Goal: Transaction & Acquisition: Purchase product/service

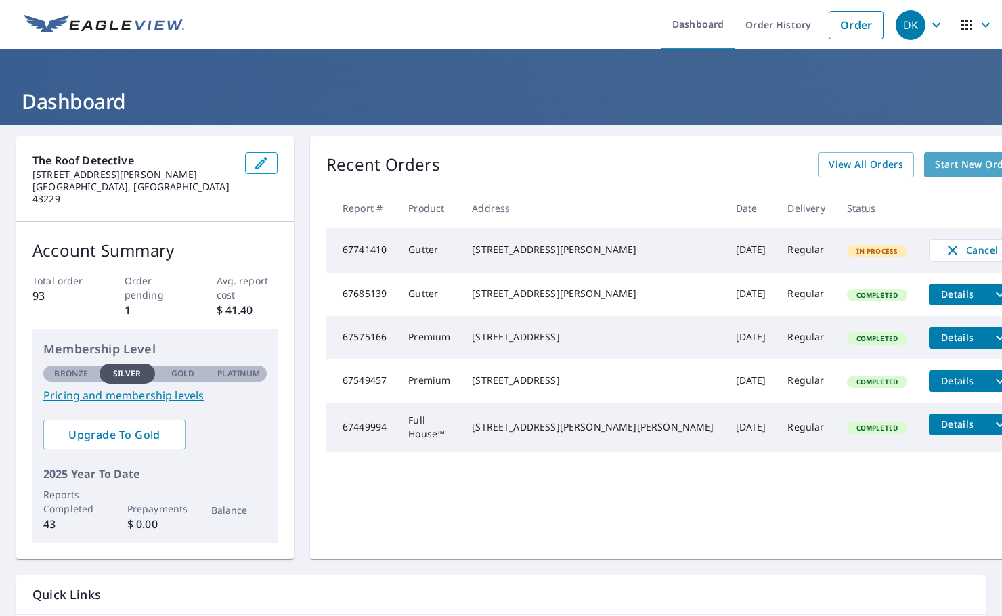
click at [935, 168] on span "Start New Order" at bounding box center [974, 164] width 79 height 17
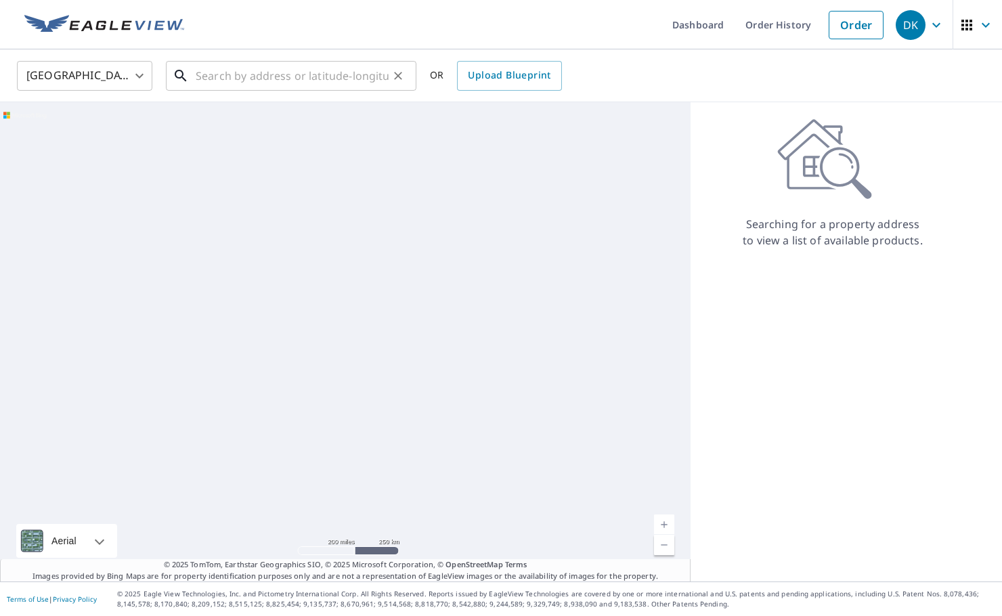
click at [261, 79] on input "text" at bounding box center [292, 76] width 193 height 38
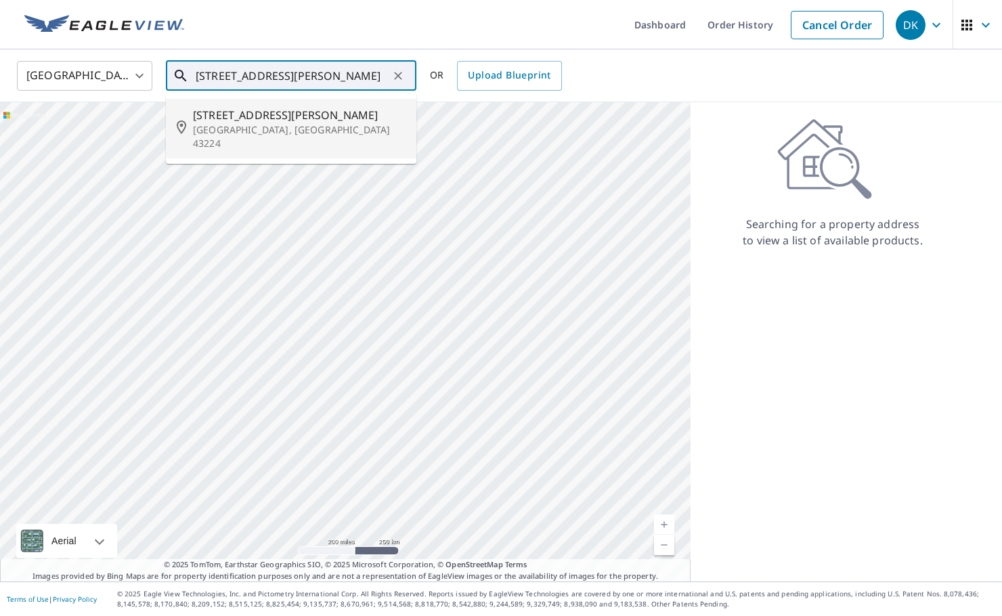
click at [290, 130] on p "Columbus, OH 43224" at bounding box center [299, 136] width 213 height 27
type input "3974 Karl Rd Columbus, OH 43224"
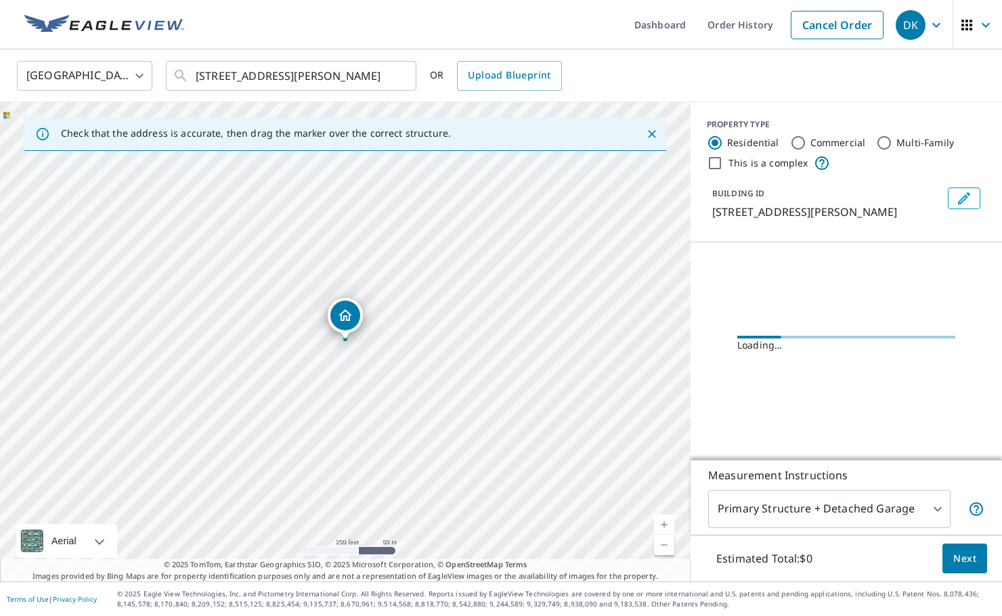
click at [960, 565] on span "Next" at bounding box center [964, 558] width 23 height 17
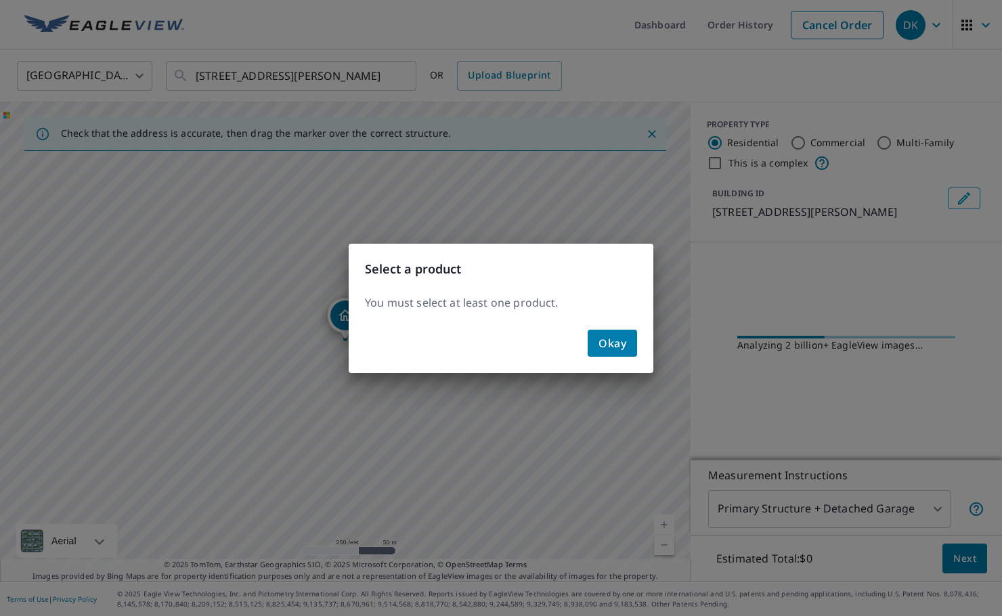
click at [617, 356] on button "Okay" at bounding box center [611, 343] width 49 height 27
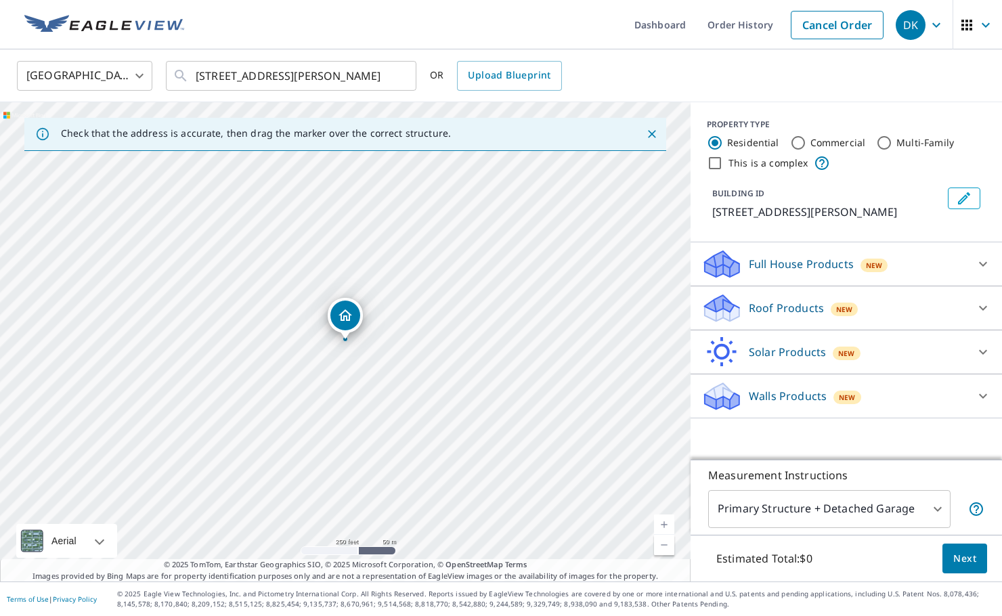
click at [782, 394] on p "Walls Products" at bounding box center [788, 396] width 78 height 16
click at [788, 250] on div "Full House Products New" at bounding box center [833, 264] width 265 height 32
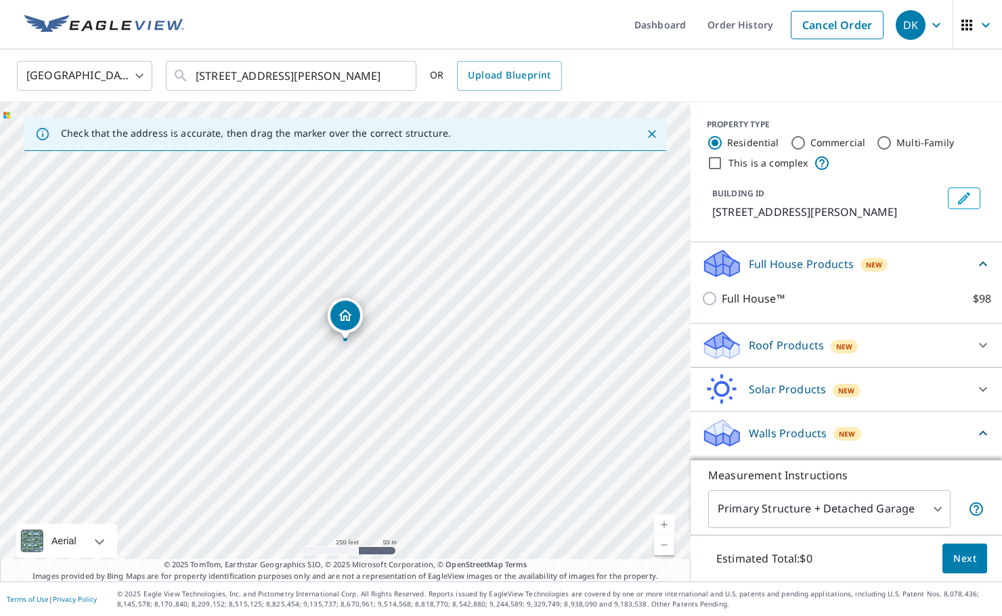
click at [766, 332] on div "Roof Products New" at bounding box center [833, 346] width 265 height 32
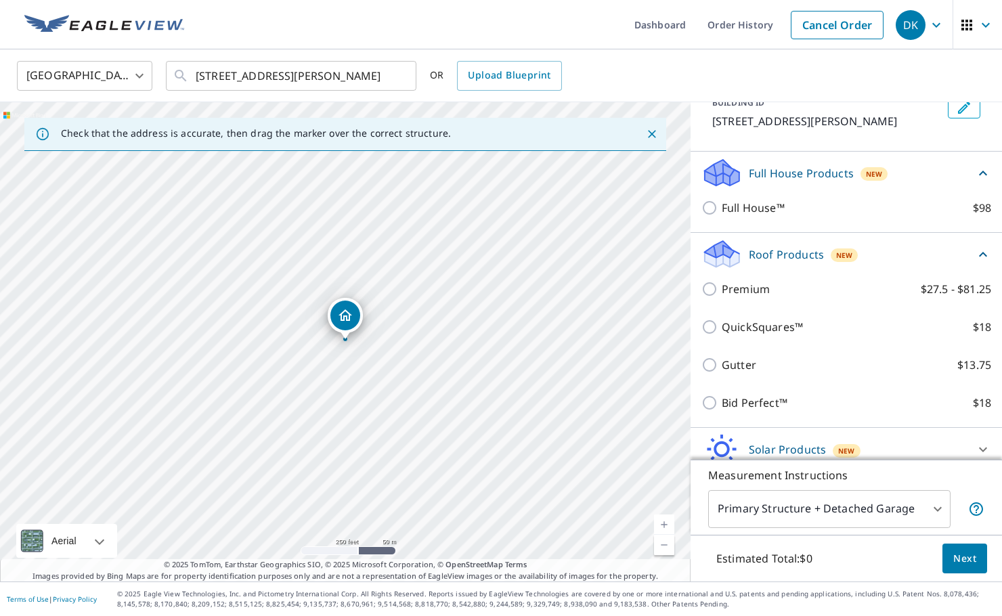
scroll to position [94, 0]
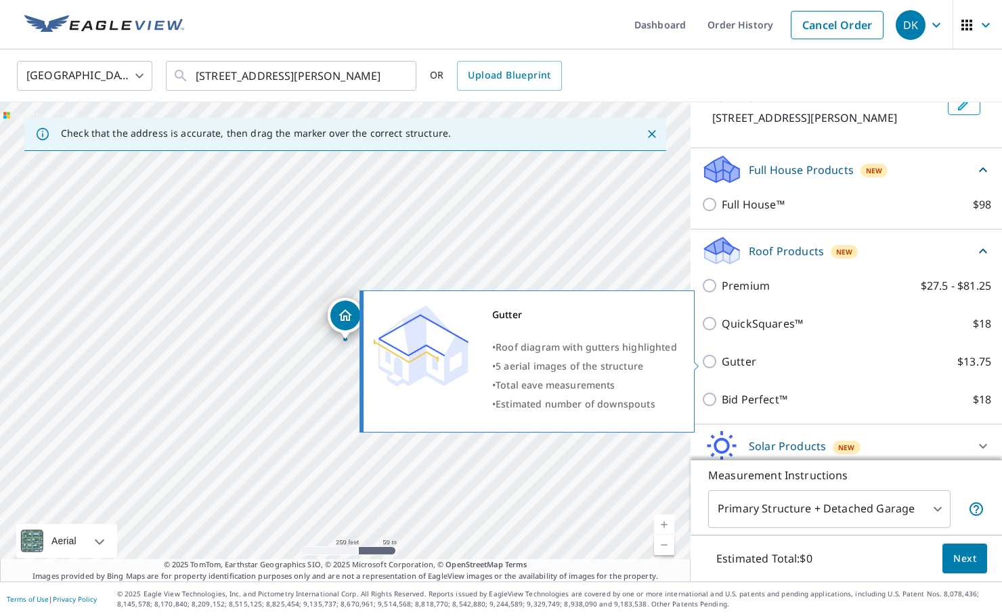
click at [725, 361] on p "Gutter" at bounding box center [738, 361] width 35 height 16
click at [721, 361] on input "Gutter $13.75" at bounding box center [711, 361] width 20 height 16
checkbox input "true"
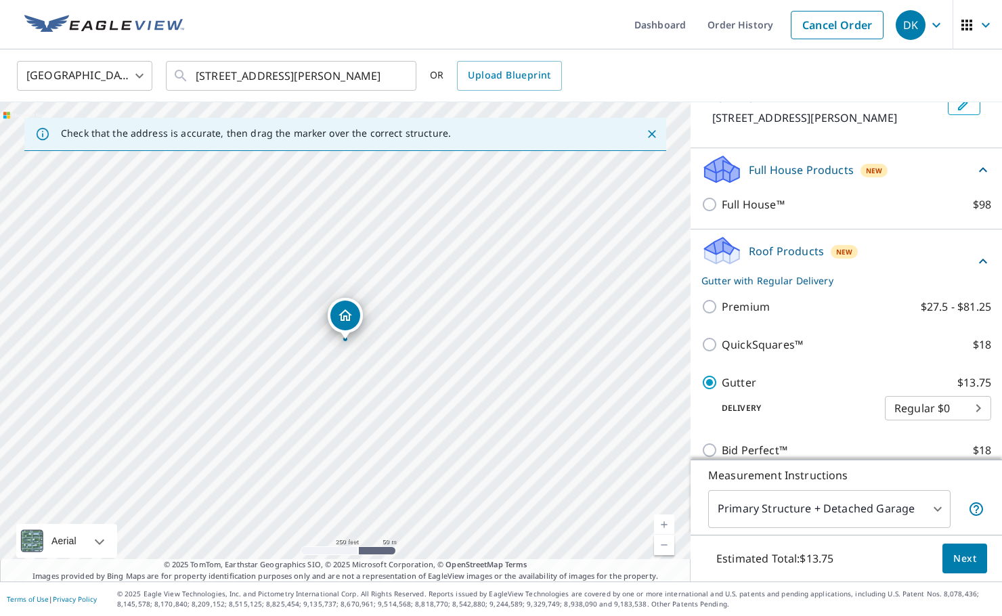
scroll to position [0, 0]
click at [972, 555] on span "Next" at bounding box center [964, 558] width 23 height 17
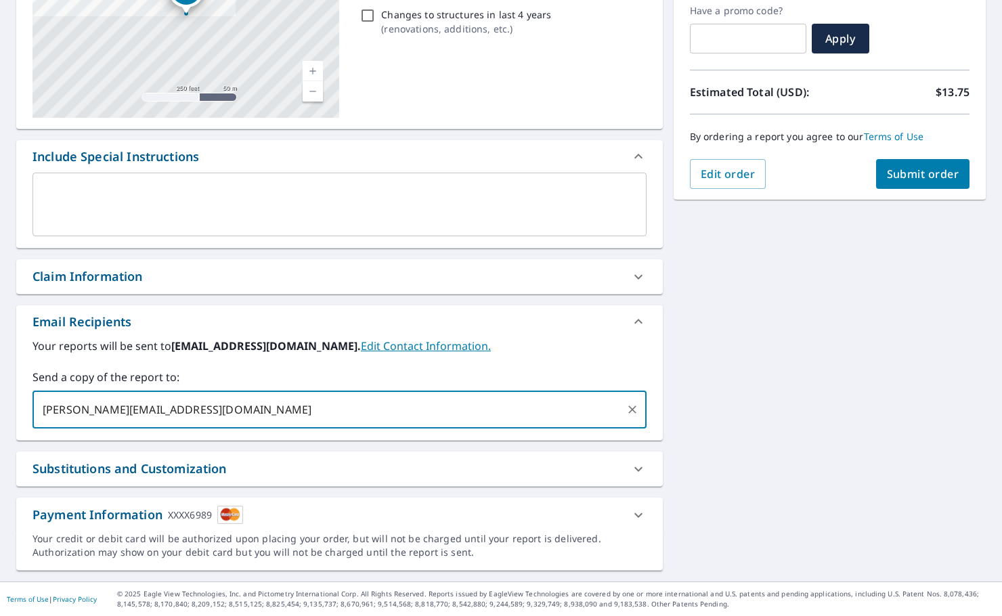
type input "[PERSON_NAME][EMAIL_ADDRESS][DOMAIN_NAME]"
click at [932, 157] on div "By ordering a report you agree to our Terms of Use" at bounding box center [830, 136] width 280 height 45
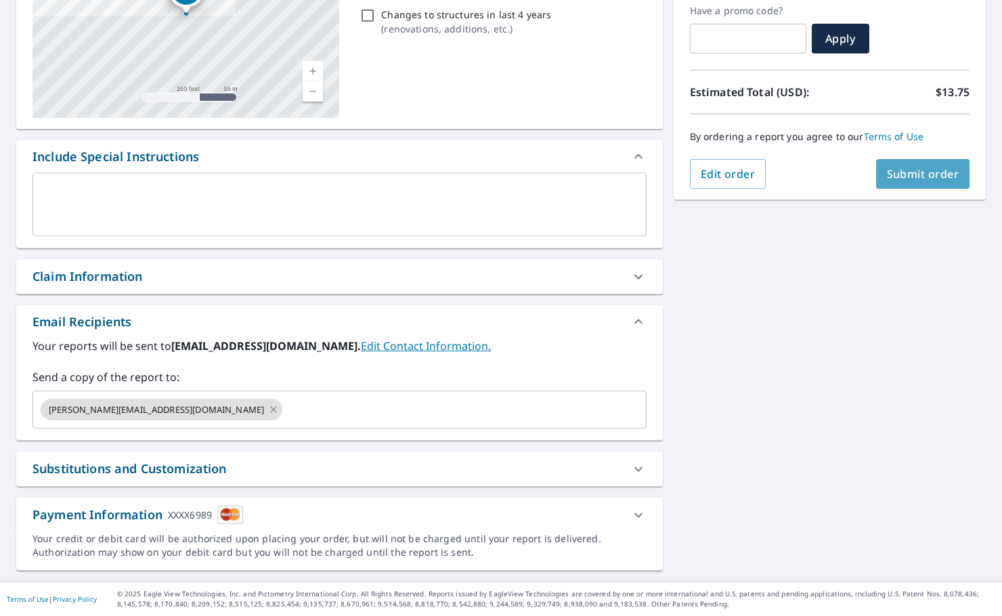
click at [932, 167] on span "Submit order" at bounding box center [923, 173] width 72 height 15
checkbox input "true"
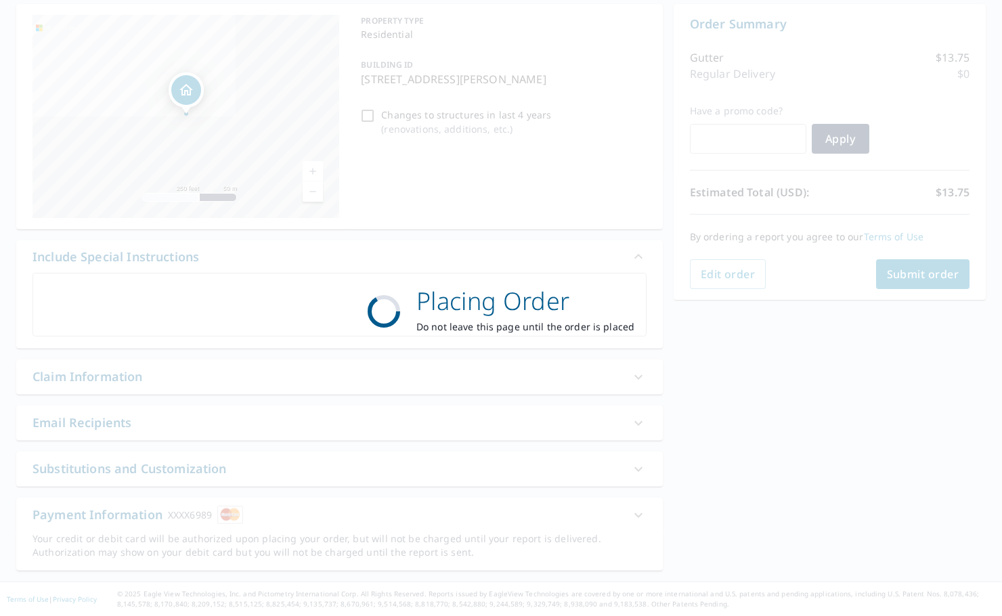
scroll to position [132, 0]
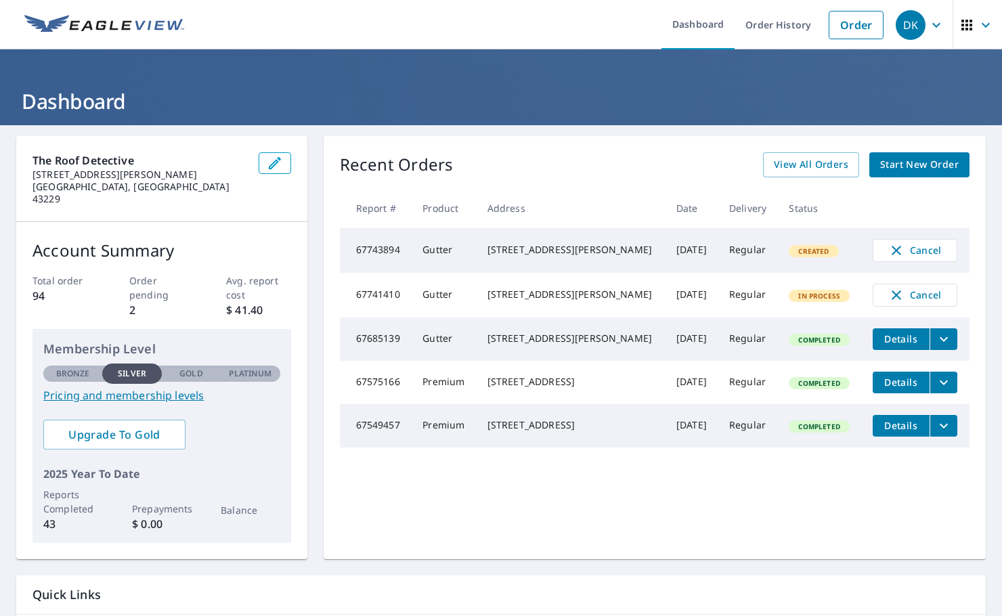
click at [926, 161] on span "Start New Order" at bounding box center [919, 164] width 79 height 17
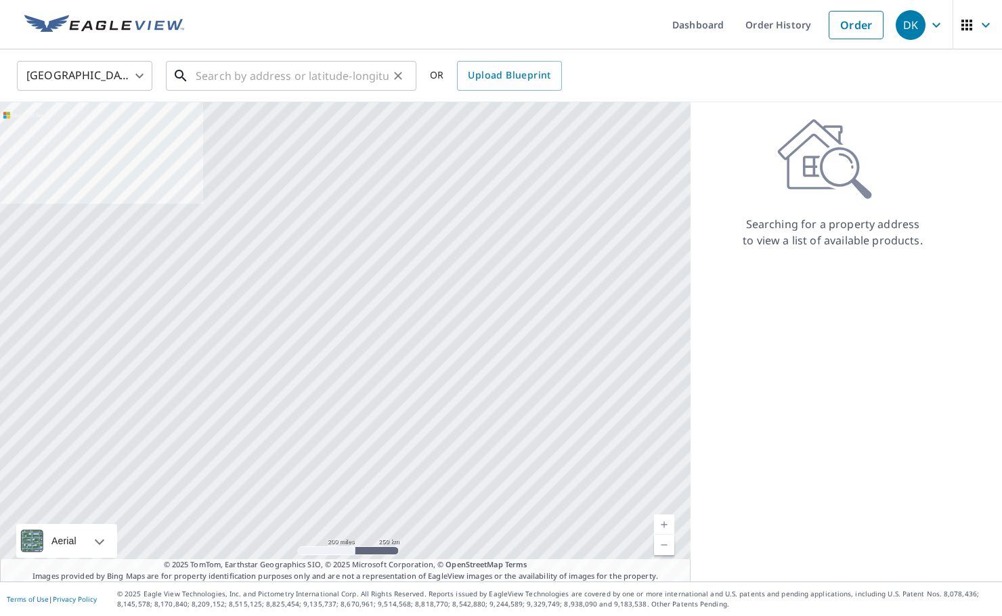
click at [233, 74] on input "text" at bounding box center [292, 76] width 193 height 38
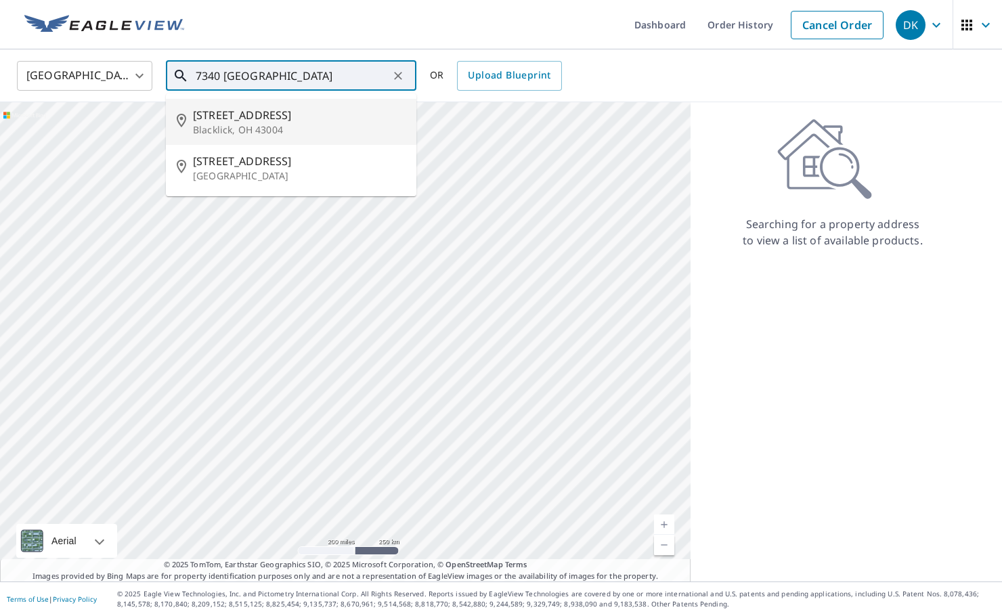
click at [227, 111] on span "[STREET_ADDRESS]" at bounding box center [299, 115] width 213 height 16
type input "[STREET_ADDRESS]"
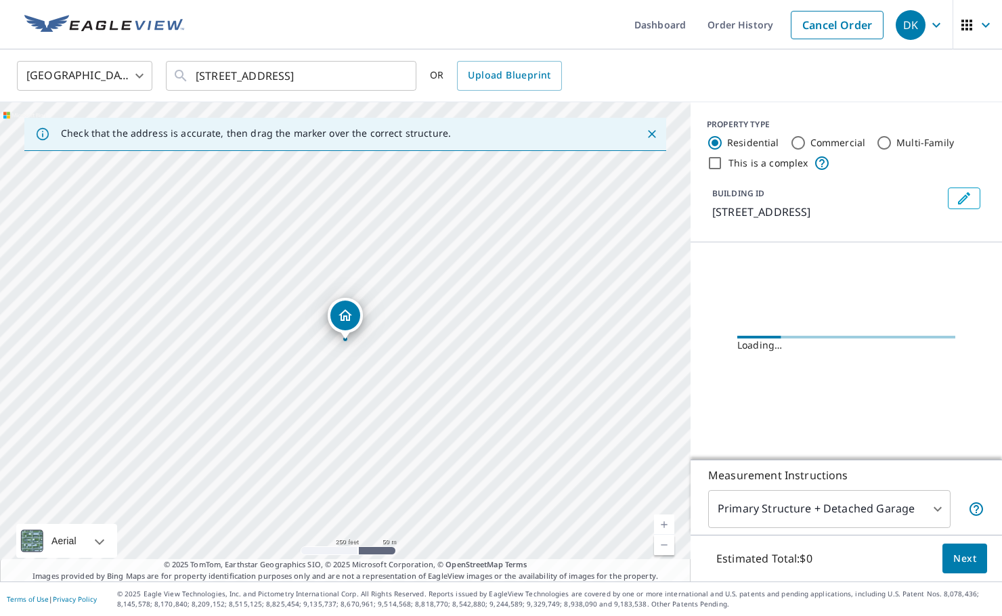
click at [964, 555] on span "Next" at bounding box center [964, 558] width 23 height 17
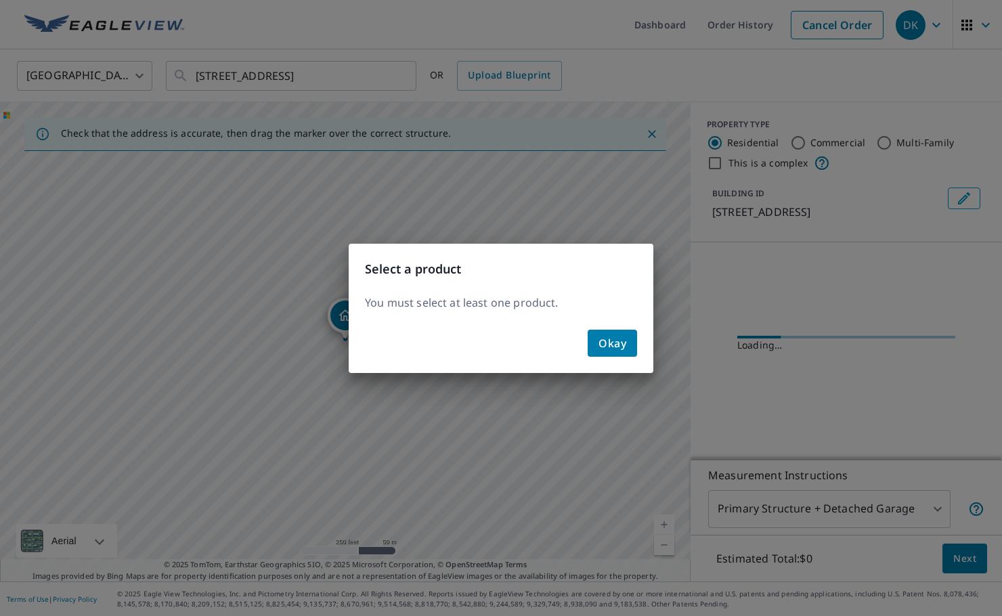
click at [619, 345] on span "Okay" at bounding box center [612, 343] width 28 height 19
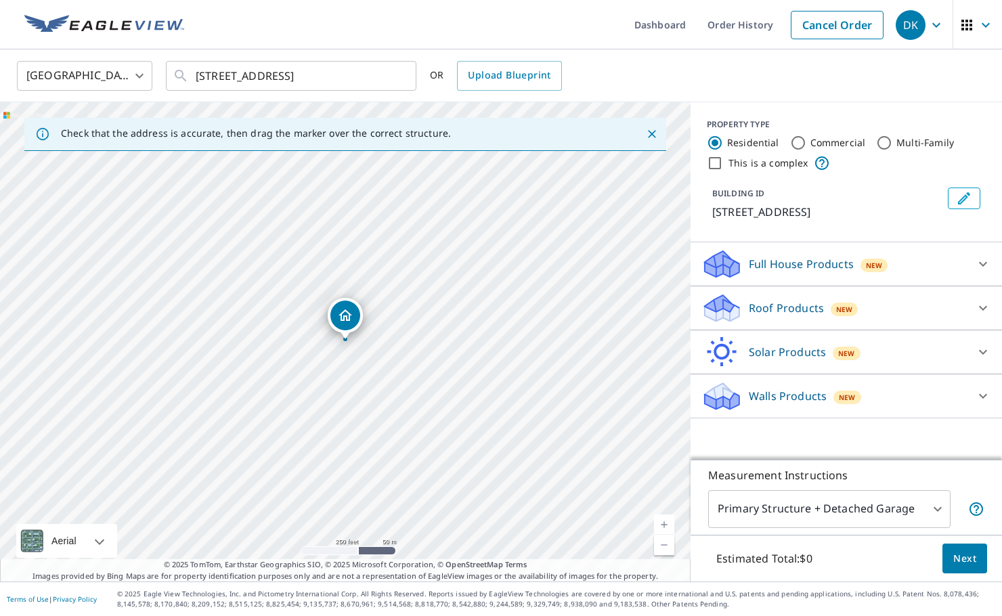
click at [787, 317] on div "Roof Products New" at bounding box center [833, 308] width 265 height 32
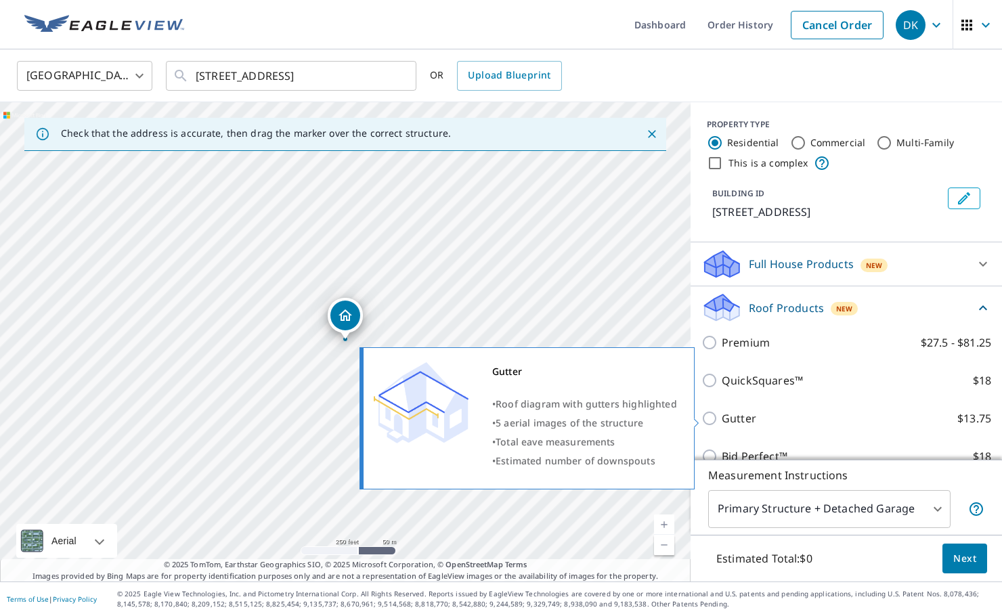
click at [717, 418] on input "Gutter $13.75" at bounding box center [711, 418] width 20 height 16
checkbox input "true"
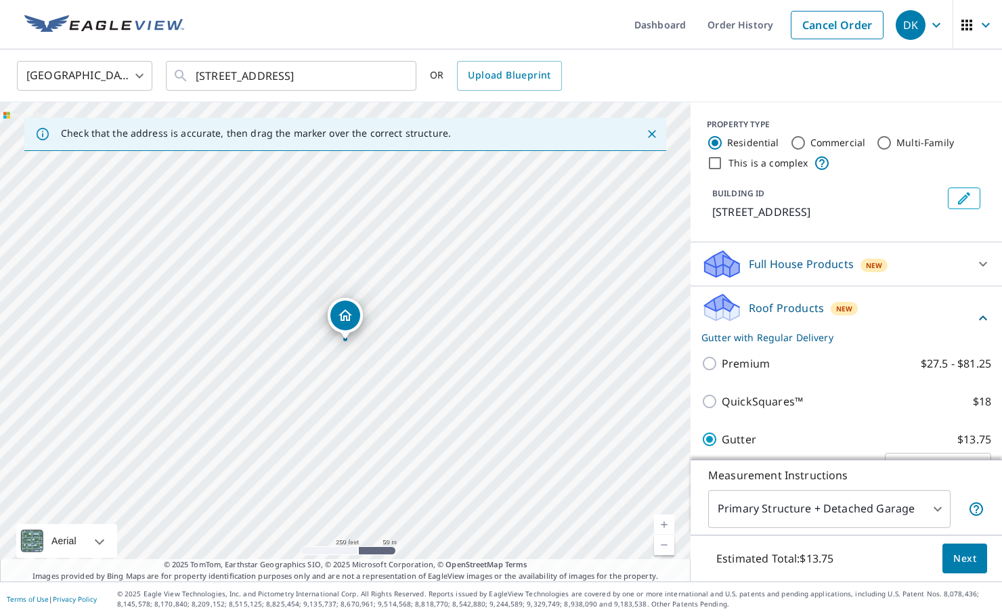
click at [956, 558] on span "Next" at bounding box center [964, 558] width 23 height 17
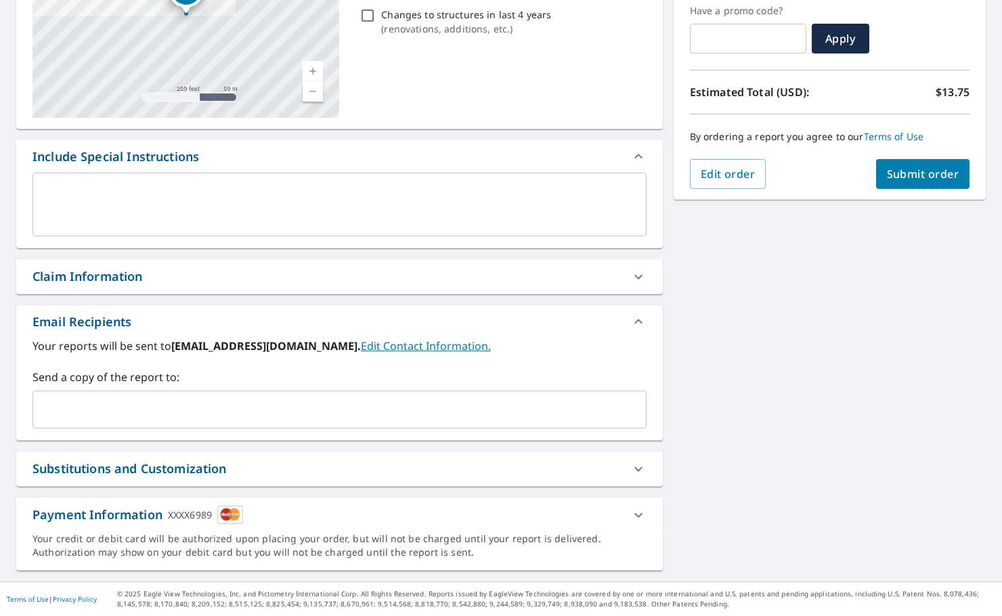
scroll to position [232, 0]
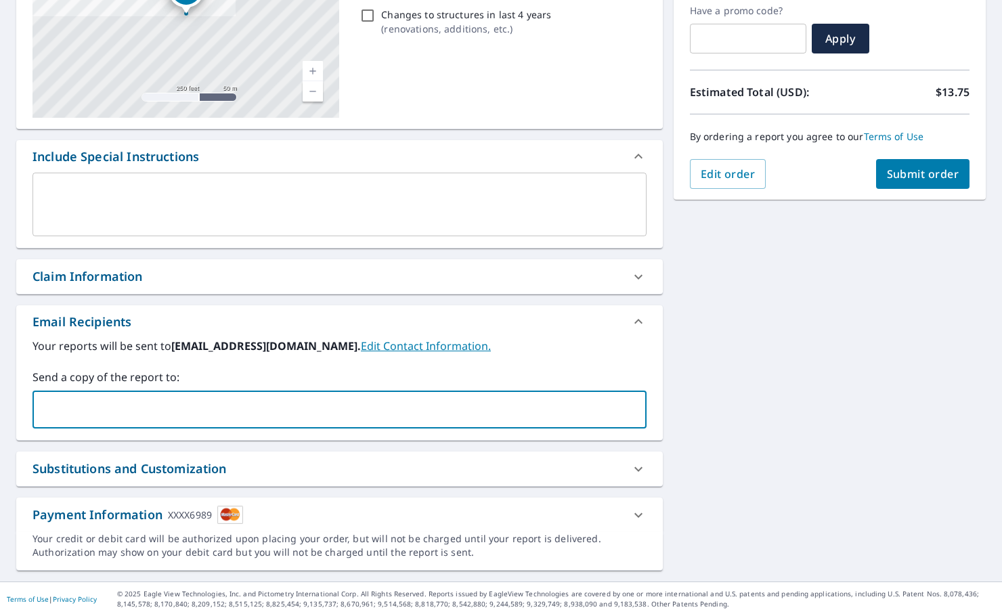
click at [198, 405] on input "text" at bounding box center [329, 410] width 581 height 26
type input "[PERSON_NAME][EMAIL_ADDRESS][DOMAIN_NAME]"
click at [751, 396] on div "[STREET_ADDRESS][GEOGRAPHIC_DATA] A standard road map Aerial A detailed look fr…" at bounding box center [501, 237] width 1002 height 688
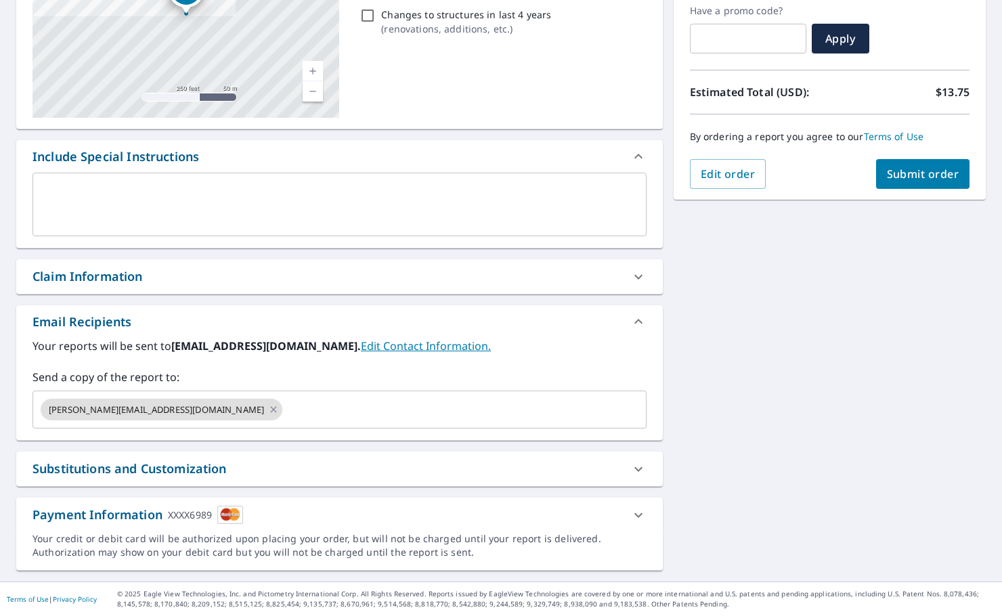
scroll to position [0, 0]
click at [911, 150] on div "By ordering a report you agree to our Terms of Use" at bounding box center [830, 136] width 280 height 45
click at [905, 163] on button "Submit order" at bounding box center [923, 174] width 94 height 30
checkbox input "true"
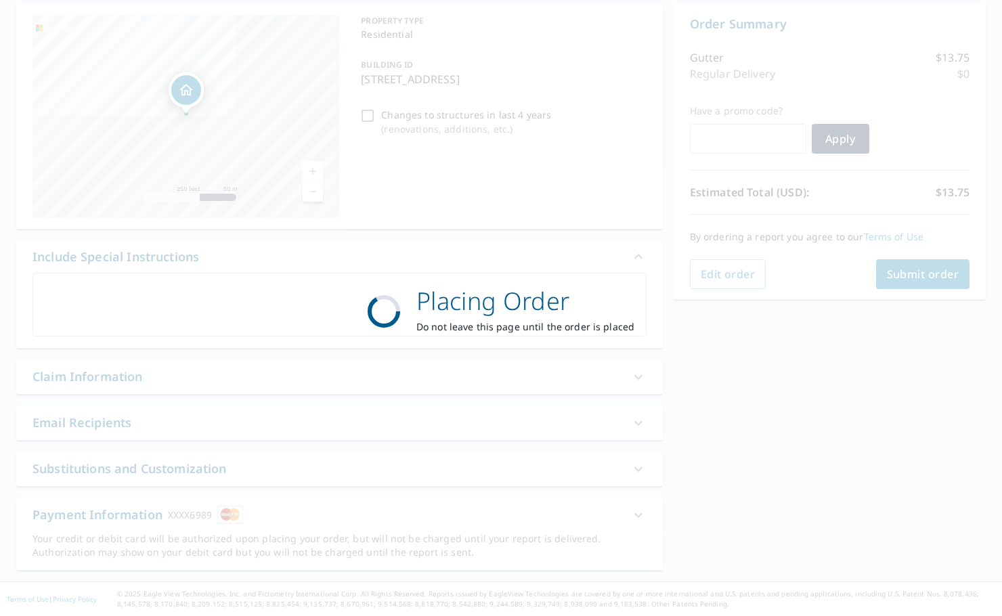
scroll to position [132, 0]
